Goal: Entertainment & Leisure: Browse casually

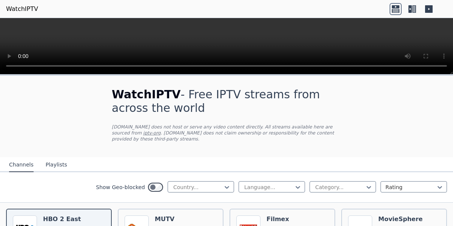
scroll to position [77, 0]
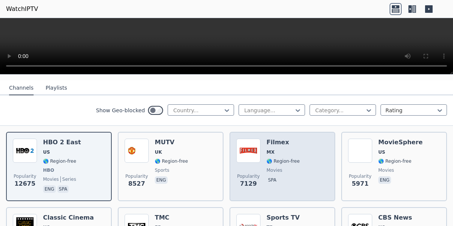
click at [236, 152] on img at bounding box center [248, 151] width 24 height 24
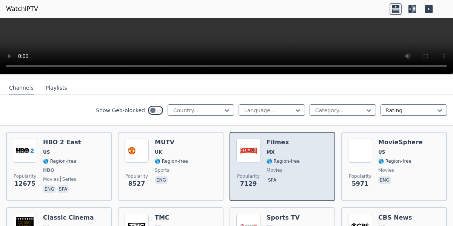
click at [242, 152] on img at bounding box center [248, 151] width 24 height 24
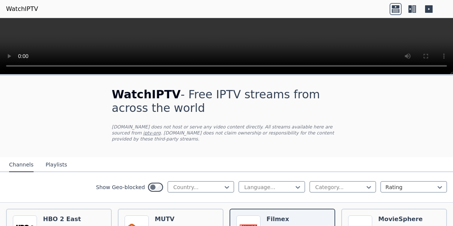
scroll to position [154, 0]
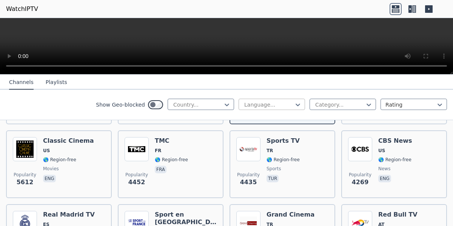
click at [255, 103] on div at bounding box center [268, 105] width 51 height 8
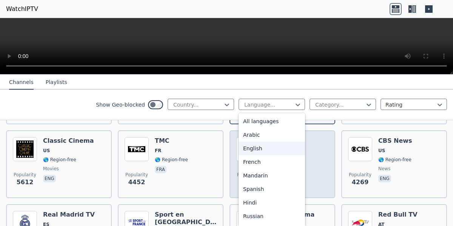
click at [256, 149] on div "English" at bounding box center [271, 149] width 66 height 14
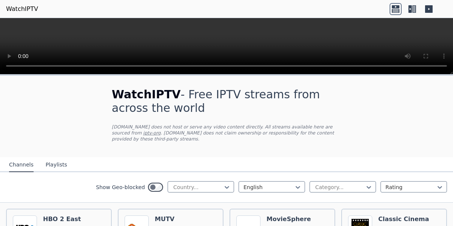
scroll to position [38, 0]
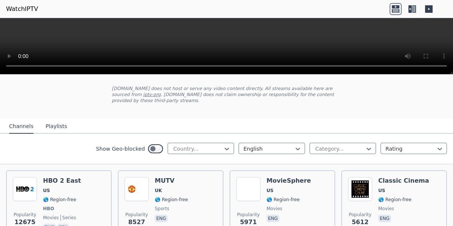
click at [52, 127] on button "Playlists" at bounding box center [56, 127] width 21 height 14
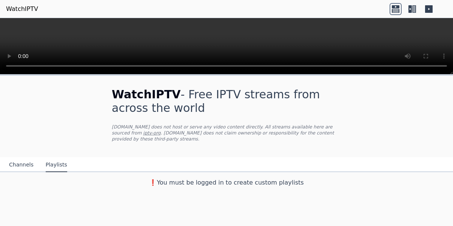
scroll to position [0, 0]
click at [27, 161] on button "Channels" at bounding box center [21, 165] width 25 height 14
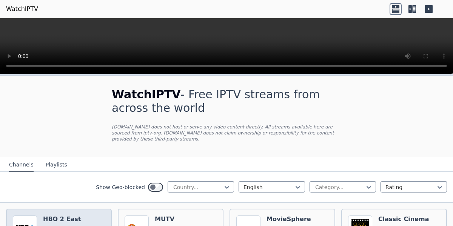
scroll to position [77, 0]
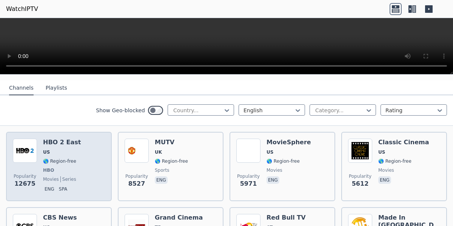
click at [22, 149] on img at bounding box center [25, 151] width 24 height 24
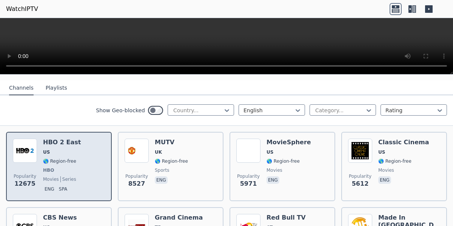
click at [29, 185] on span "12675" at bounding box center [24, 184] width 21 height 9
click at [29, 153] on img at bounding box center [25, 151] width 24 height 24
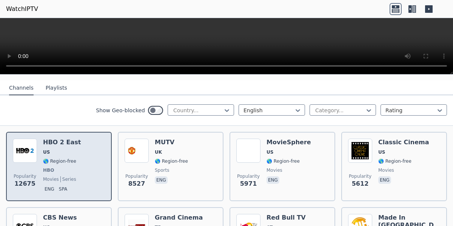
click at [29, 153] on img at bounding box center [25, 151] width 24 height 24
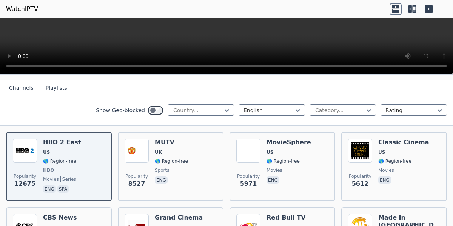
scroll to position [192, 0]
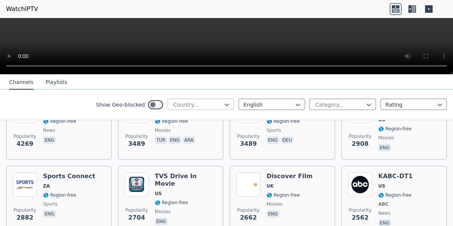
click at [198, 103] on div at bounding box center [197, 105] width 51 height 8
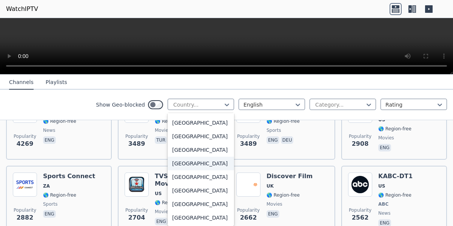
scroll to position [2686, 0]
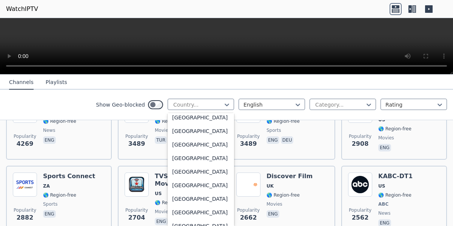
click at [188, 111] on div "[GEOGRAPHIC_DATA]" at bounding box center [200, 104] width 66 height 14
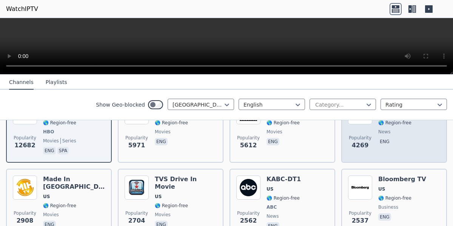
scroll to position [192, 0]
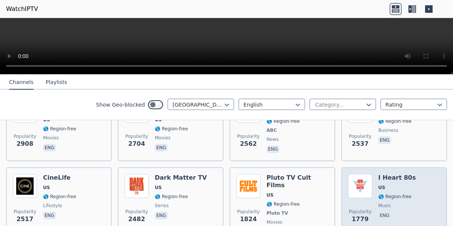
click at [356, 186] on img at bounding box center [360, 186] width 24 height 24
click at [355, 186] on img at bounding box center [360, 186] width 24 height 24
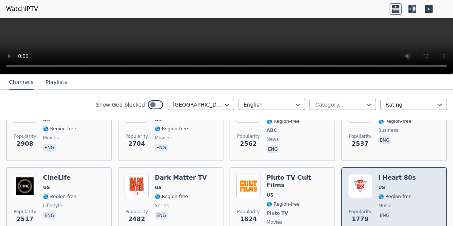
click at [355, 186] on img at bounding box center [360, 186] width 24 height 24
